Goal: Communication & Community: Answer question/provide support

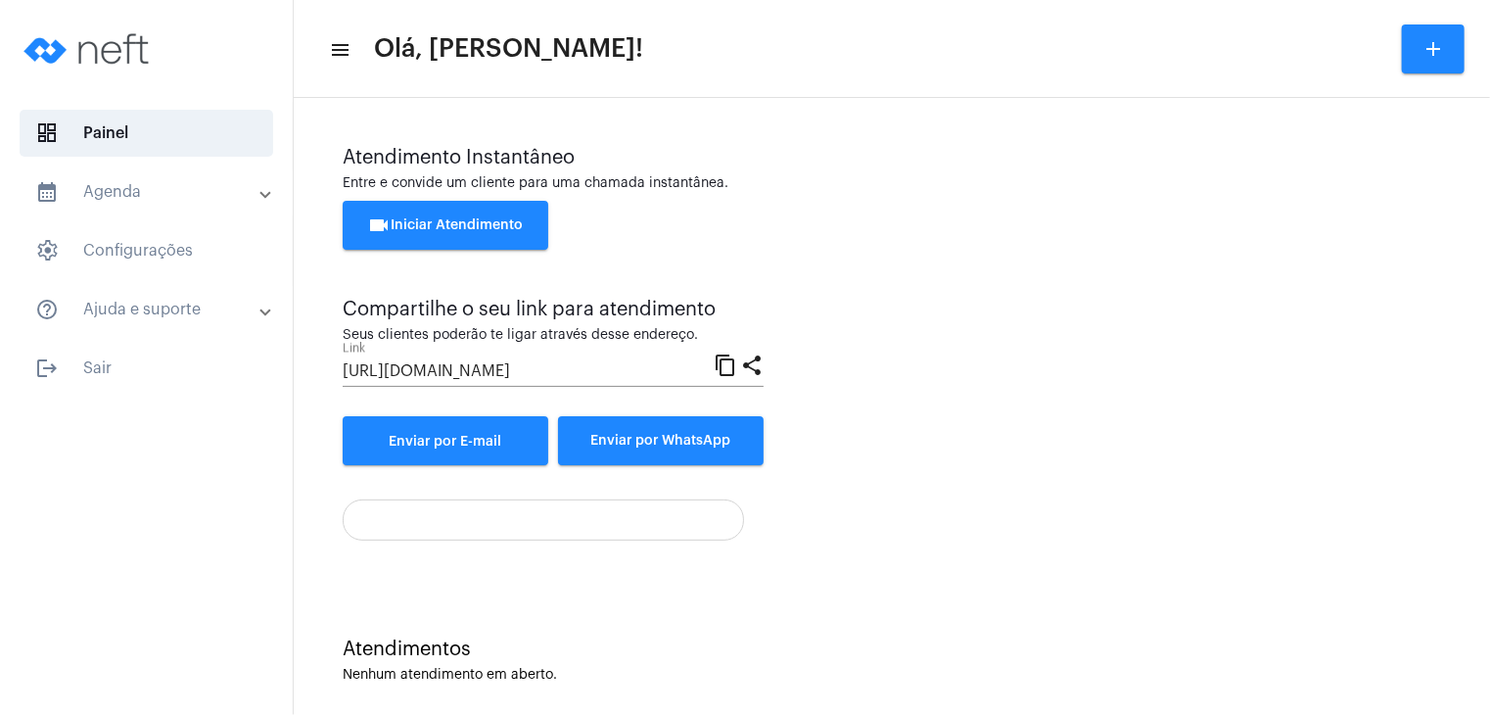
click at [432, 235] on button "videocam Iniciar Atendimento" at bounding box center [446, 225] width 206 height 49
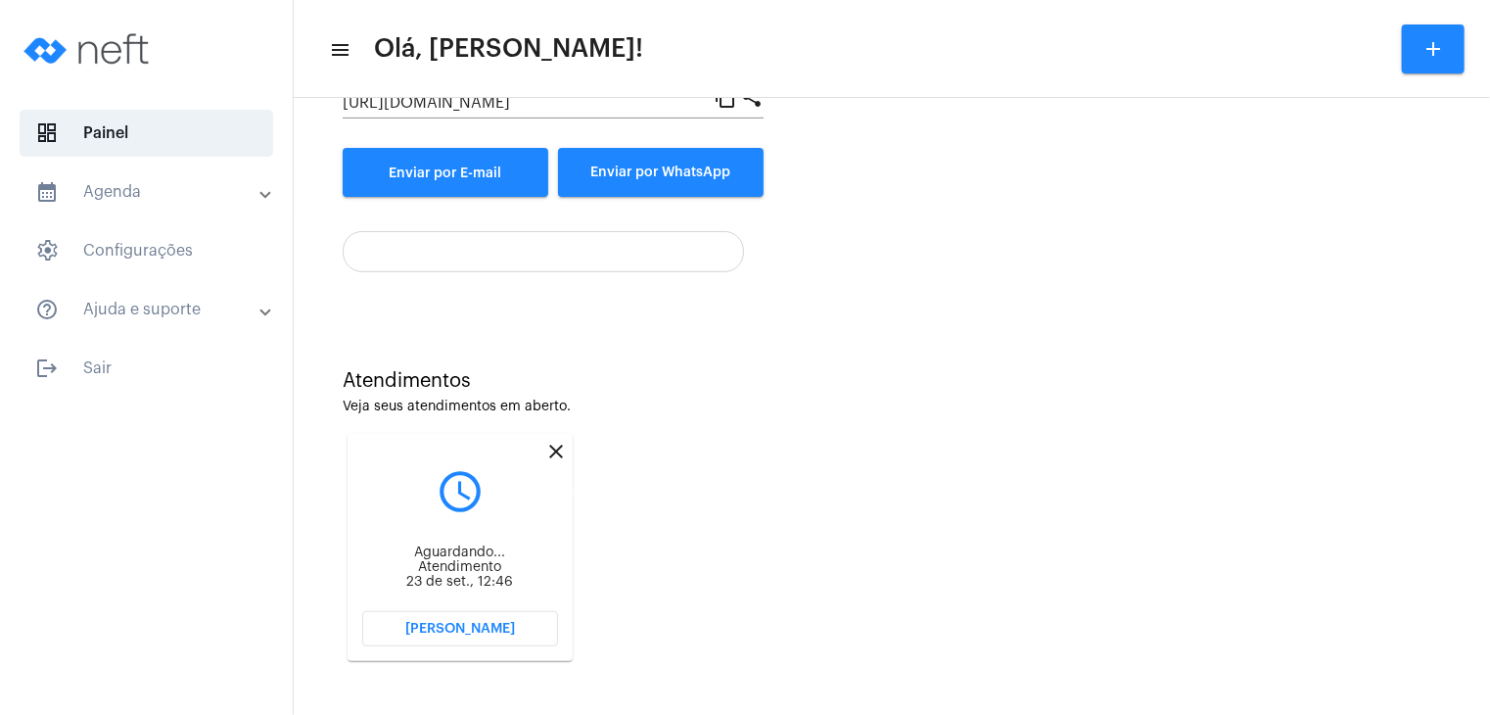
click at [554, 453] on mat-icon "close" at bounding box center [556, 452] width 24 height 24
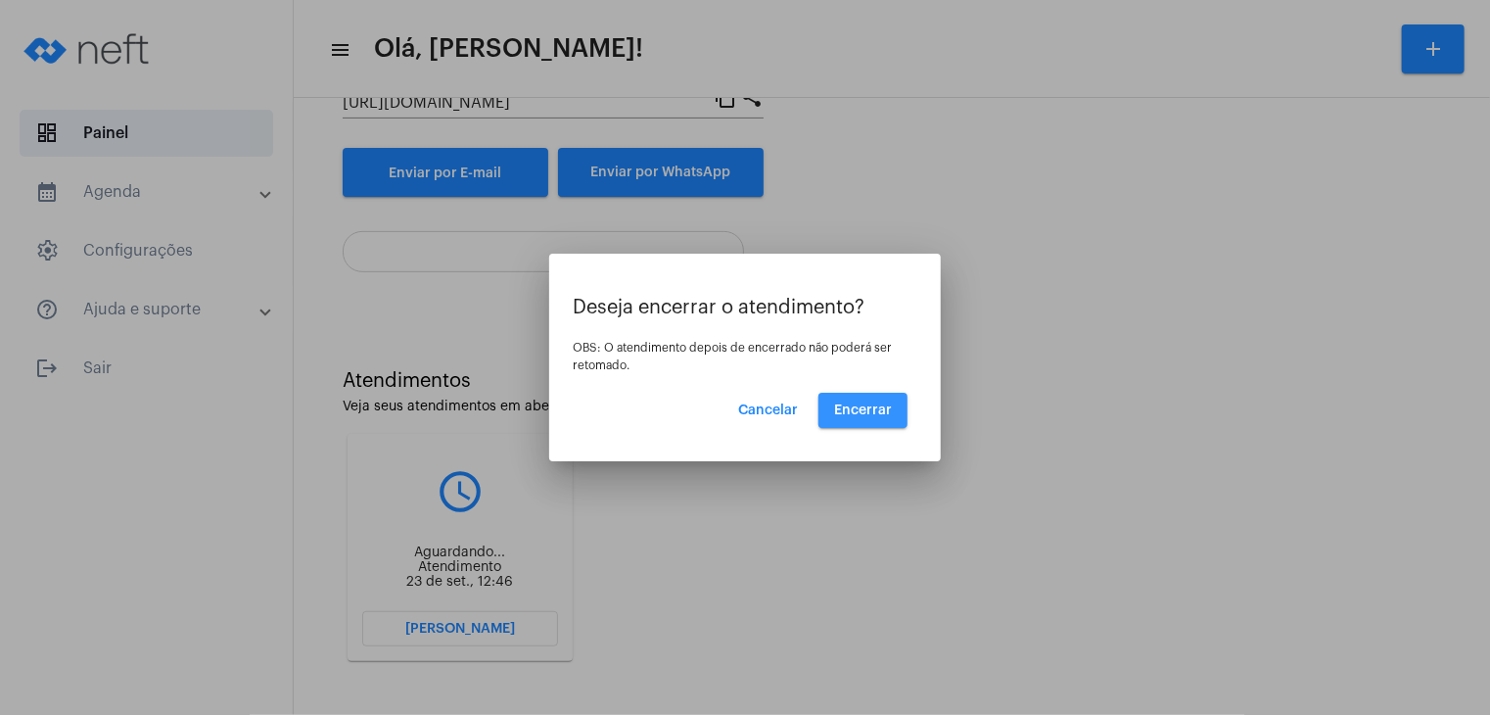
click at [878, 404] on span "Encerrar" at bounding box center [863, 410] width 58 height 14
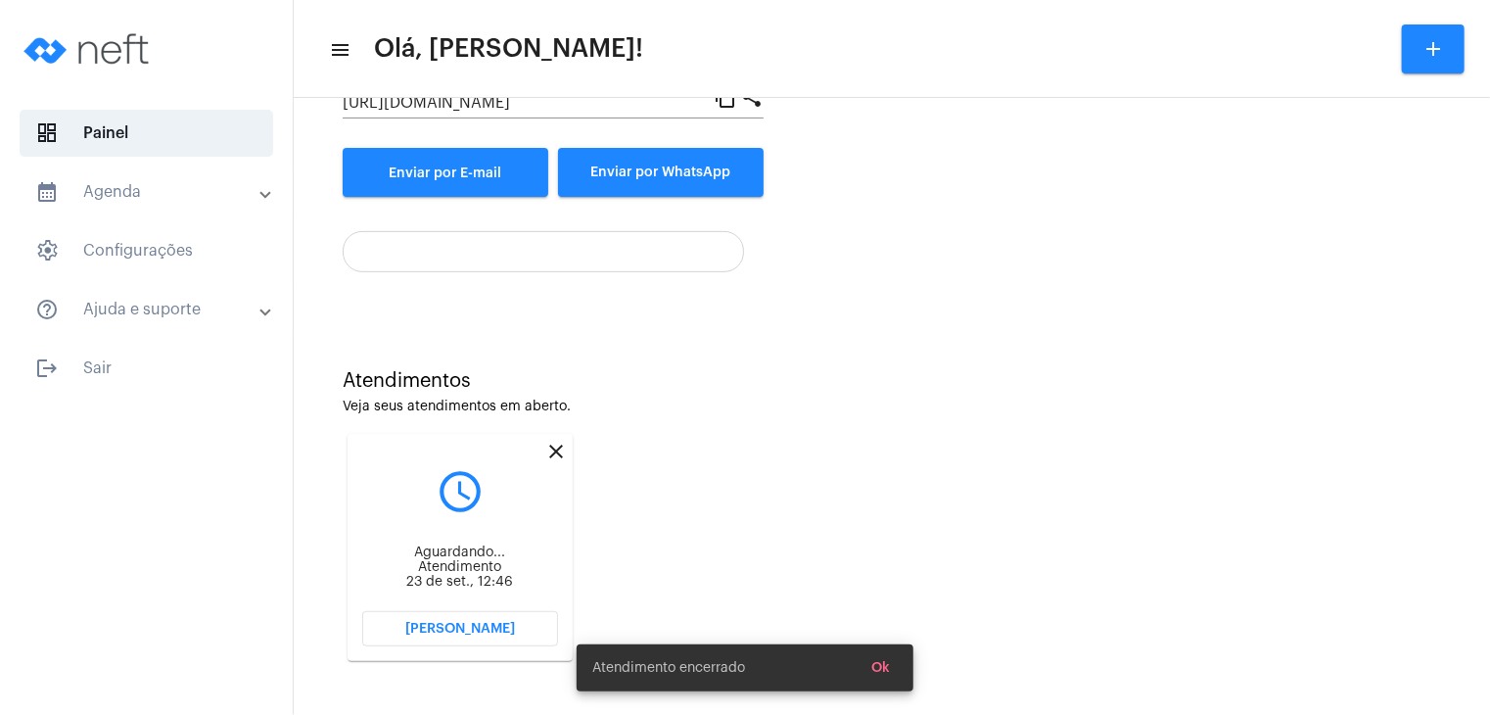
scroll to position [16, 0]
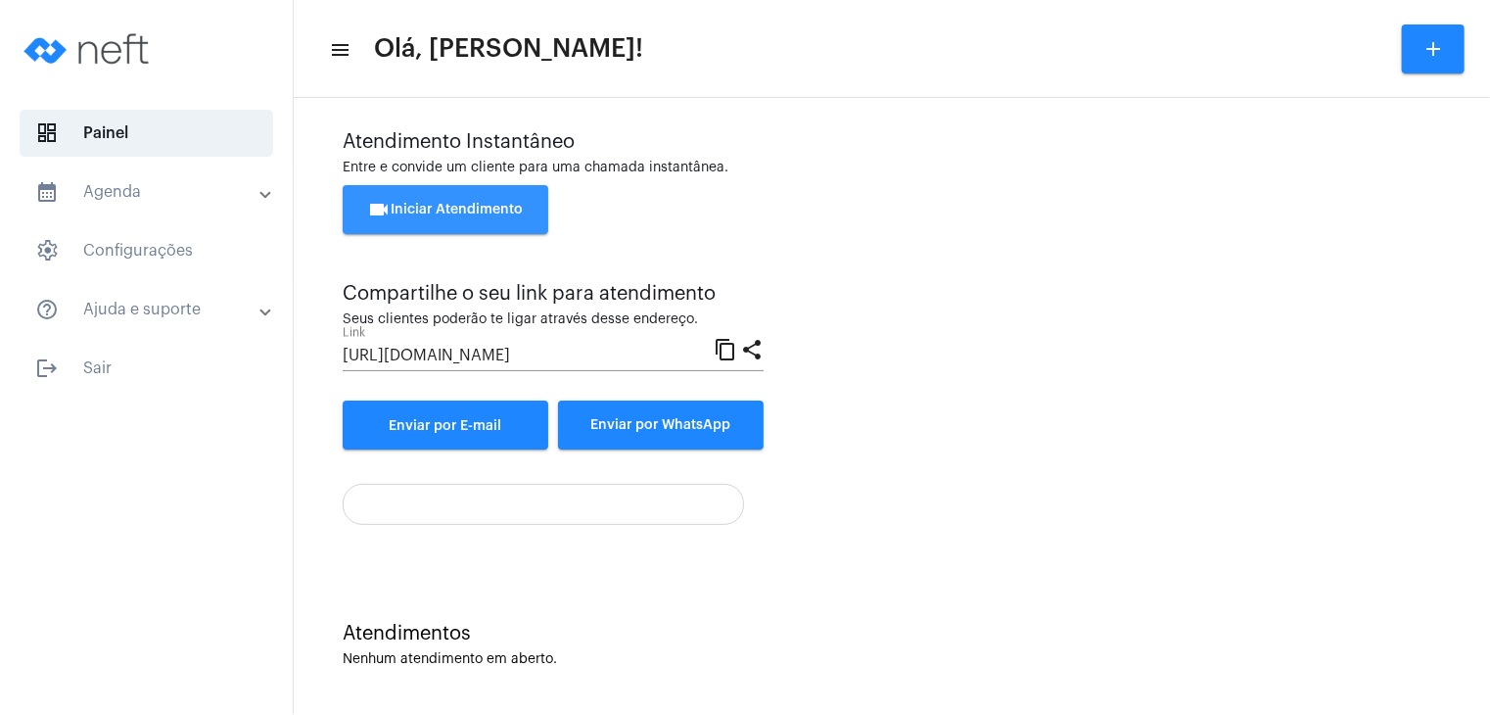
click at [499, 213] on span "videocam Iniciar Atendimento" at bounding box center [446, 210] width 156 height 14
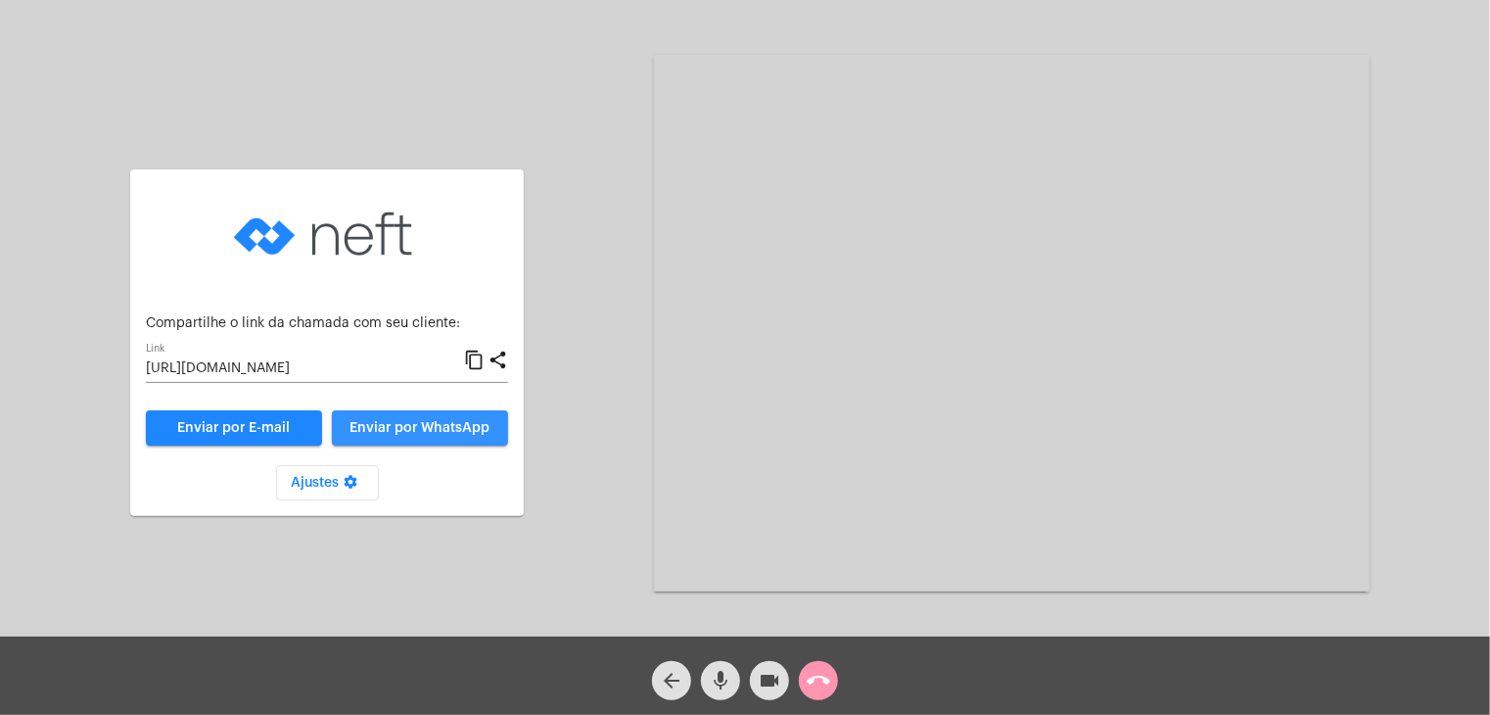
click at [391, 426] on span "Enviar por WhatsApp" at bounding box center [421, 428] width 140 height 14
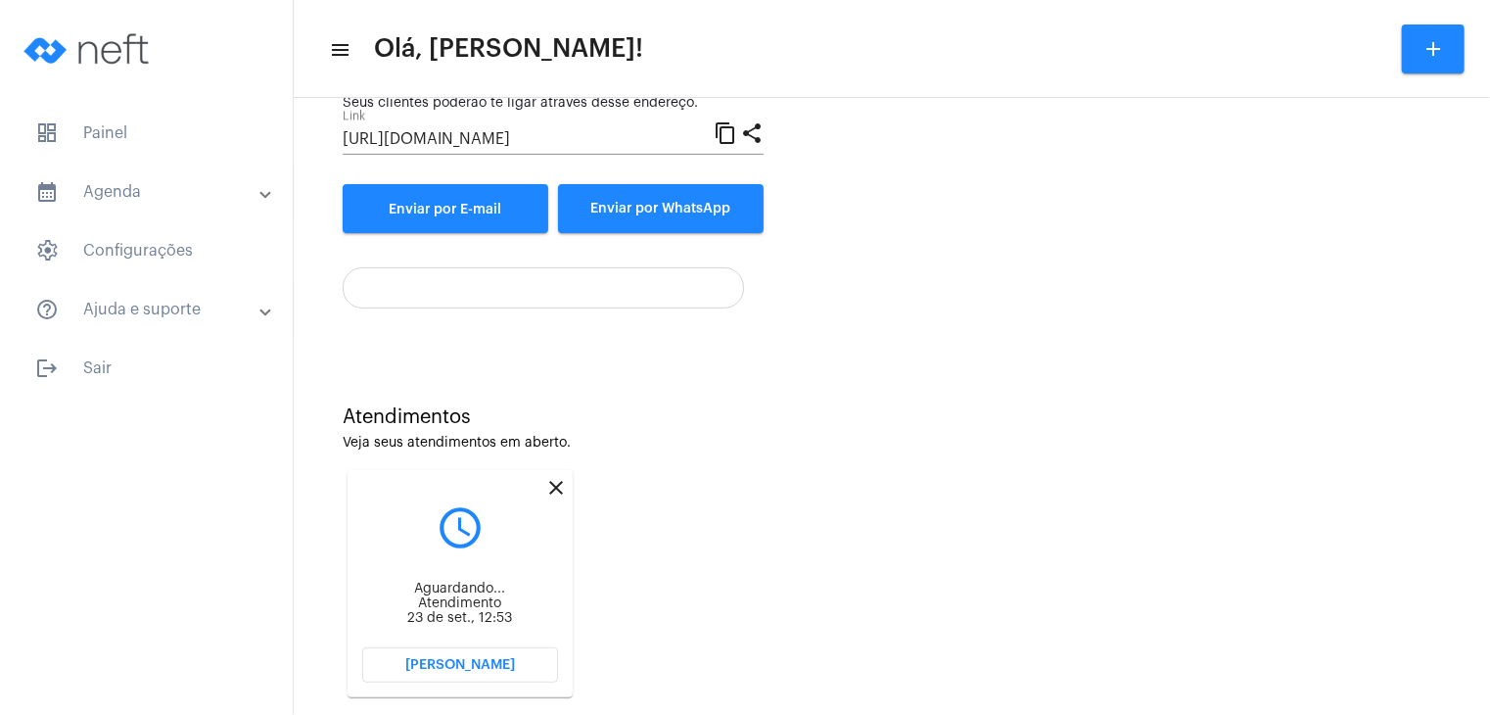
scroll to position [268, 0]
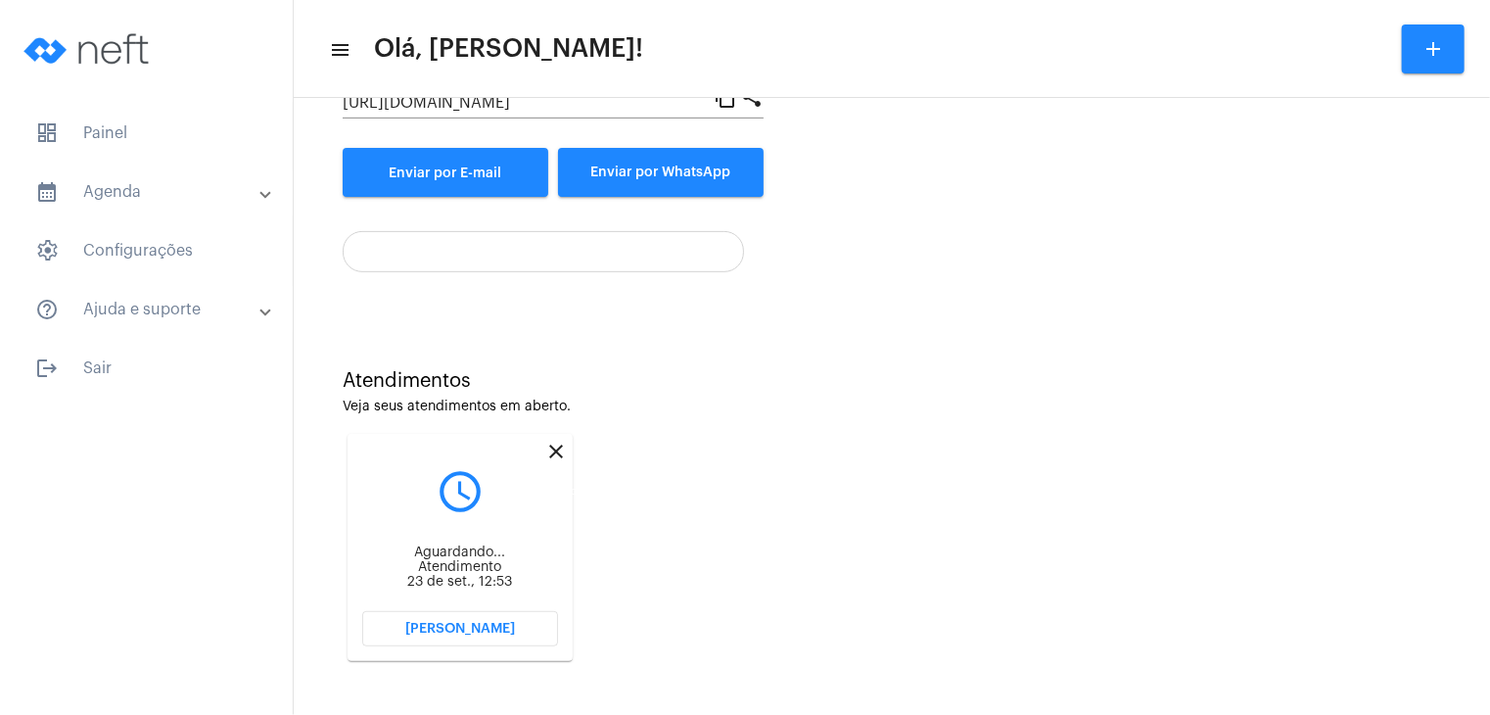
click at [552, 453] on mat-icon "close" at bounding box center [556, 452] width 24 height 24
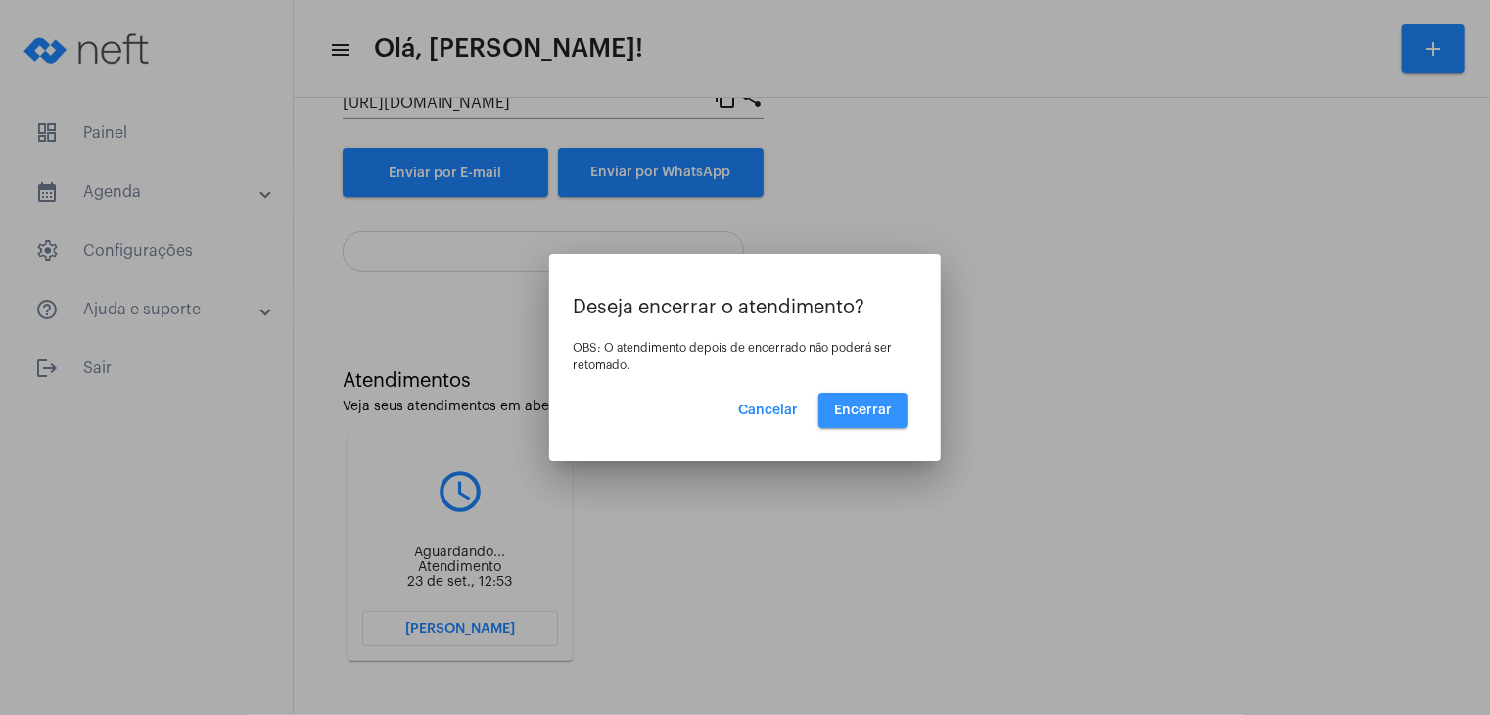
click at [861, 404] on span "Encerrar" at bounding box center [863, 410] width 58 height 14
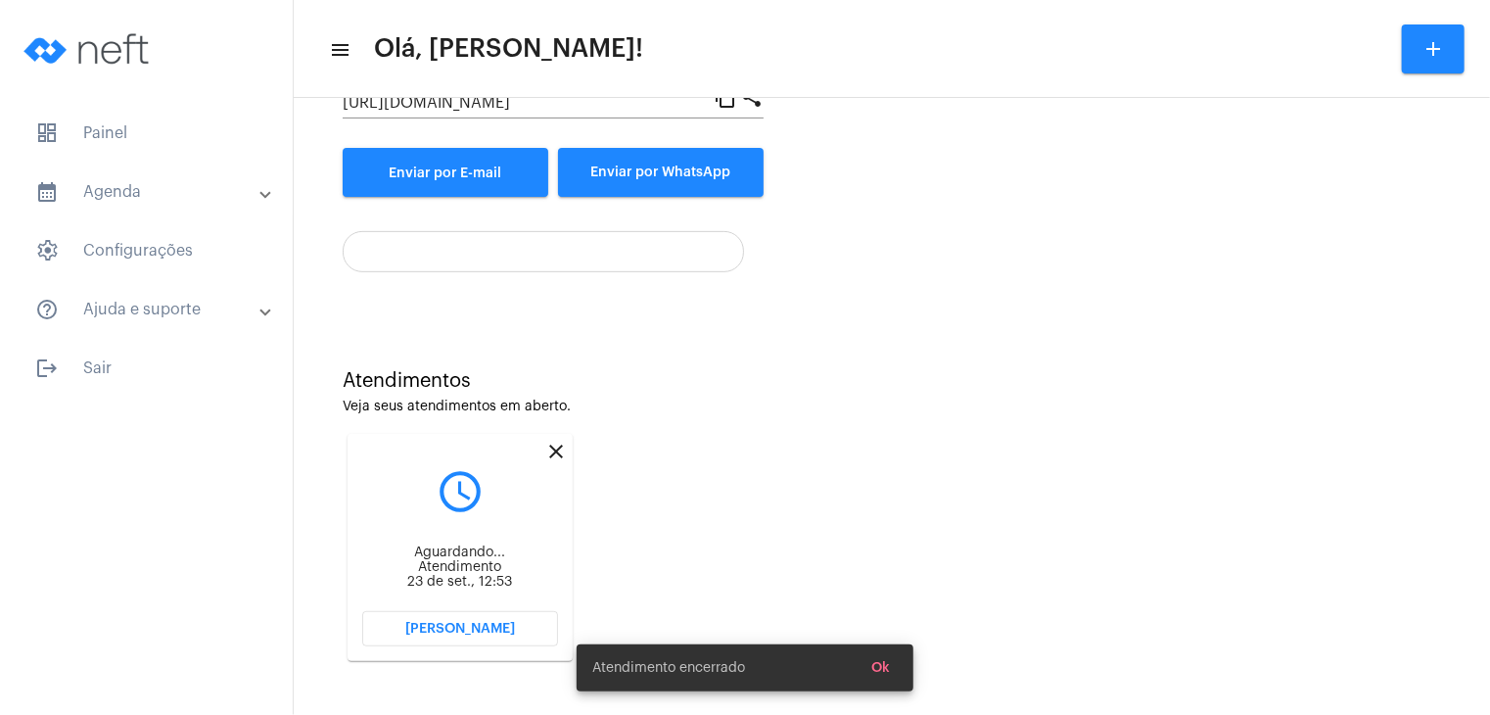
scroll to position [16, 0]
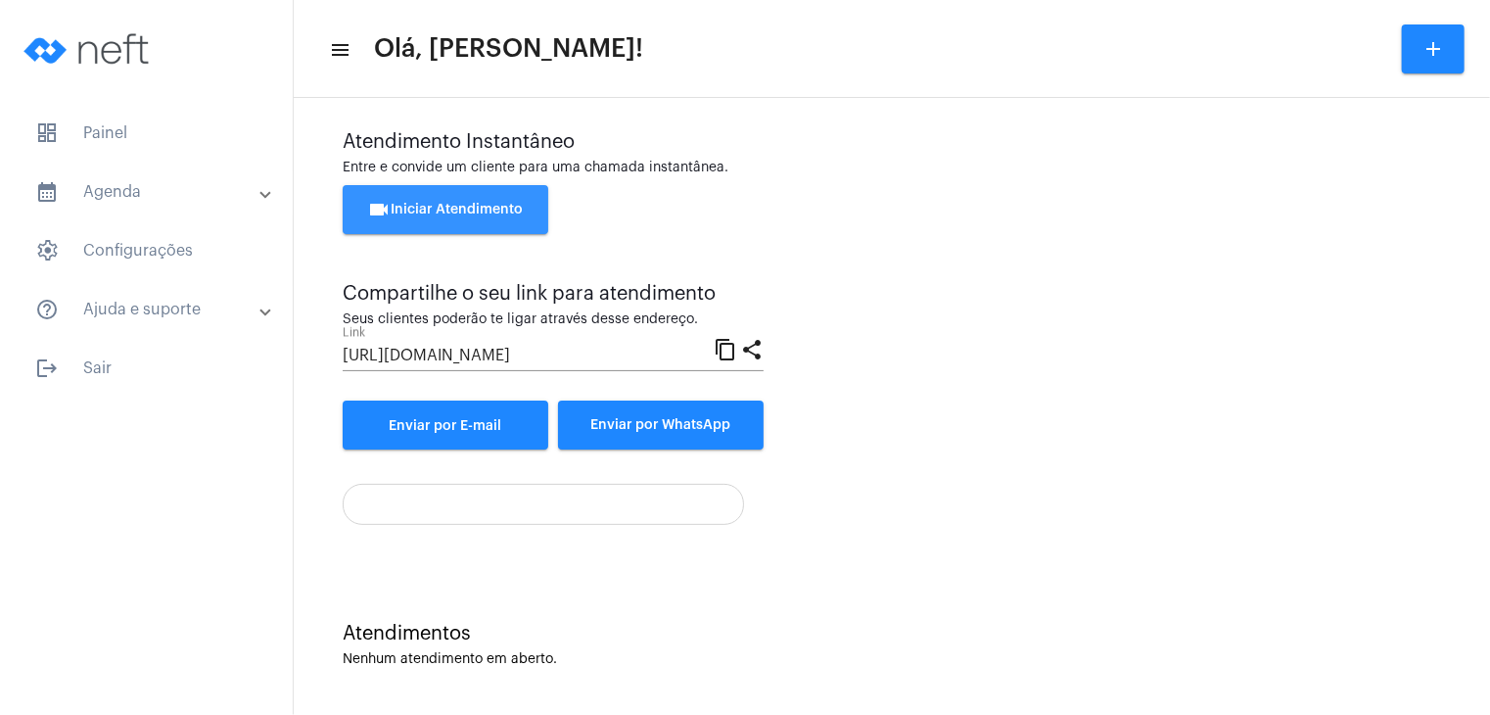
click at [477, 198] on button "videocam Iniciar Atendimento" at bounding box center [446, 209] width 206 height 49
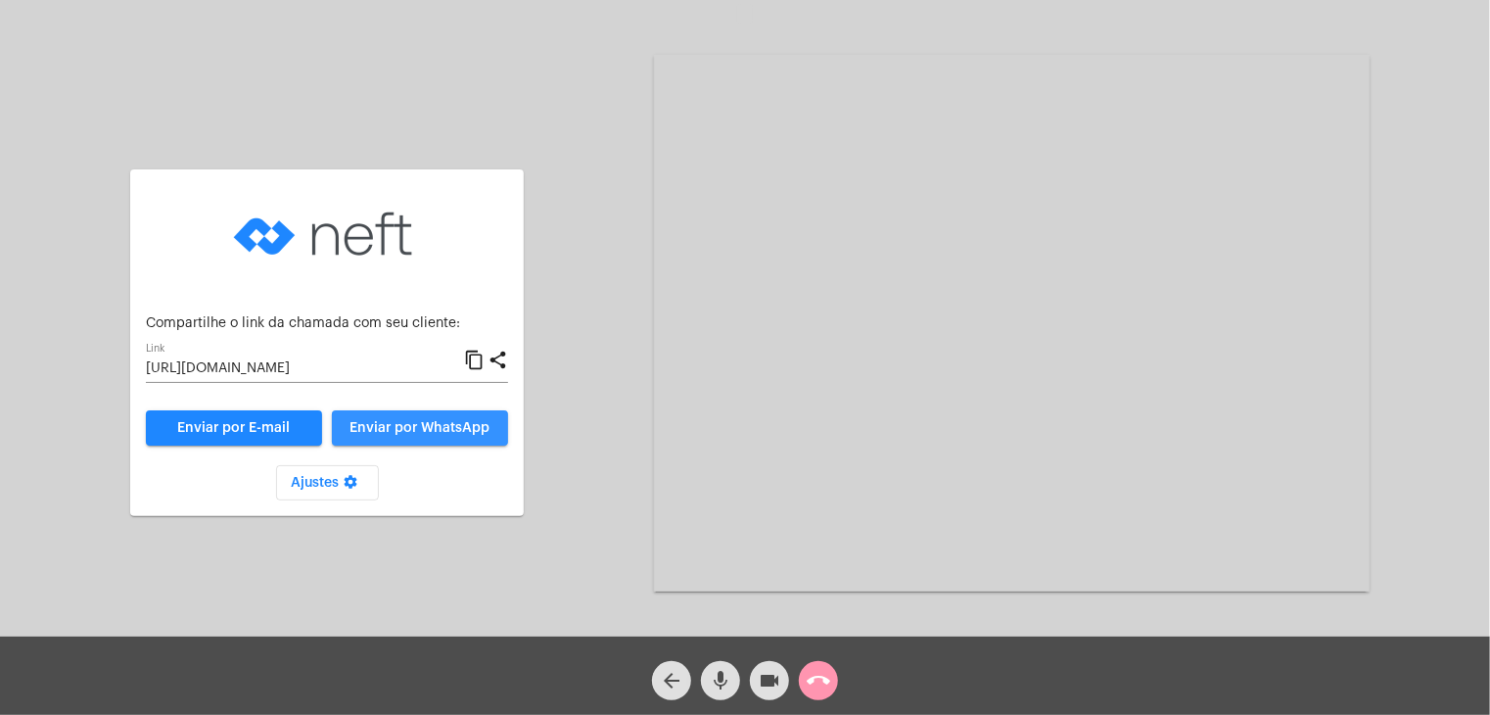
click at [439, 424] on span "Enviar por WhatsApp" at bounding box center [421, 428] width 140 height 14
